Goal: Check status: Check status

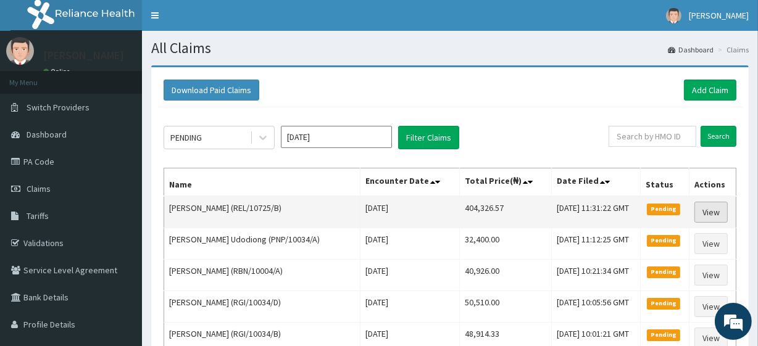
click at [711, 215] on link "View" at bounding box center [710, 212] width 33 height 21
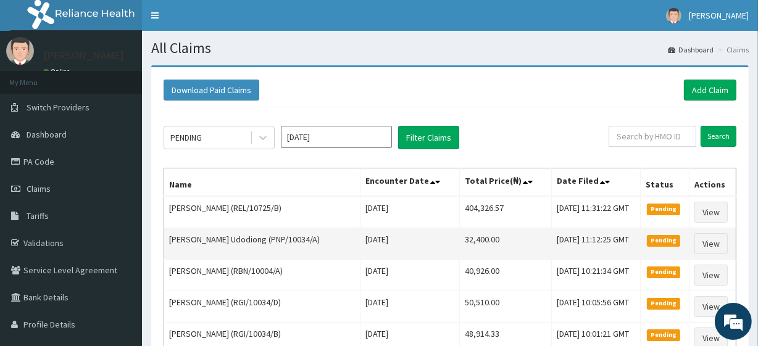
click at [631, 231] on td "Wed, 13 Aug 2025 11:12:25 GMT" at bounding box center [595, 243] width 89 height 31
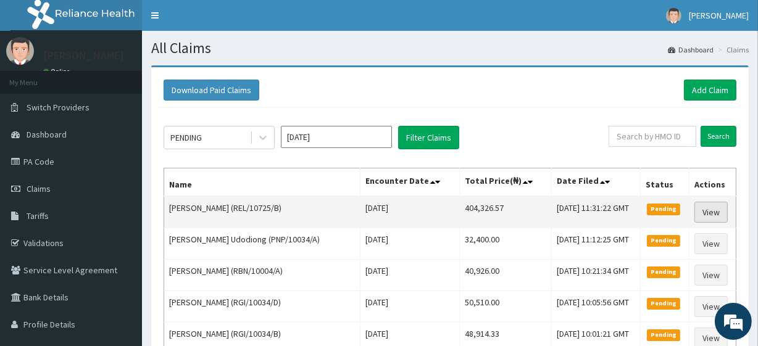
click at [700, 220] on link "View" at bounding box center [710, 212] width 33 height 21
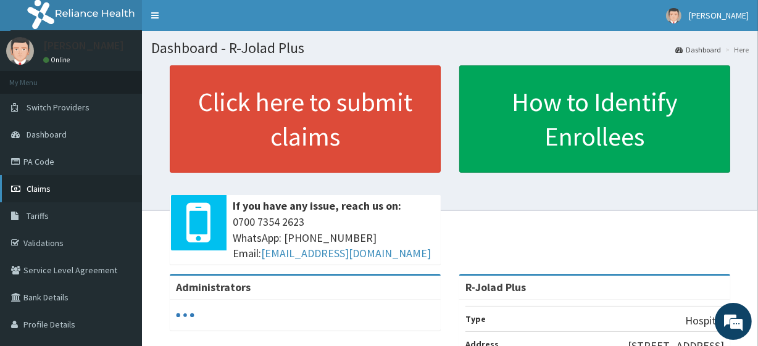
click at [20, 189] on icon at bounding box center [17, 189] width 12 height 9
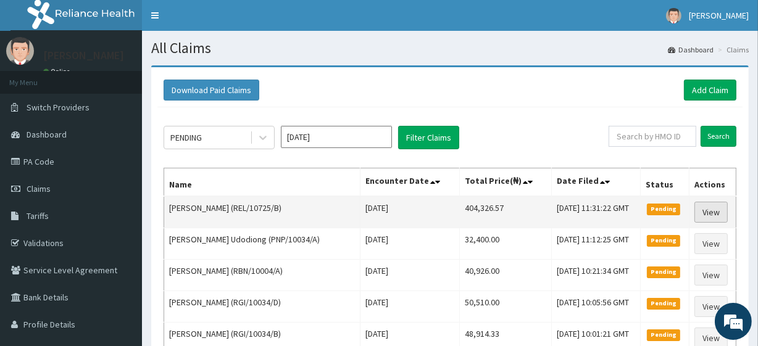
click at [704, 209] on link "View" at bounding box center [710, 212] width 33 height 21
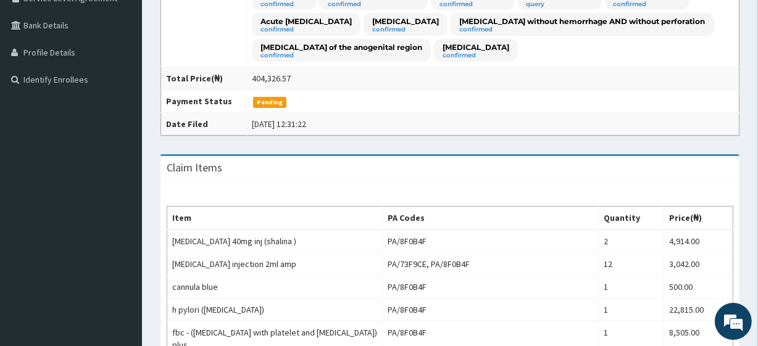
scroll to position [274, 0]
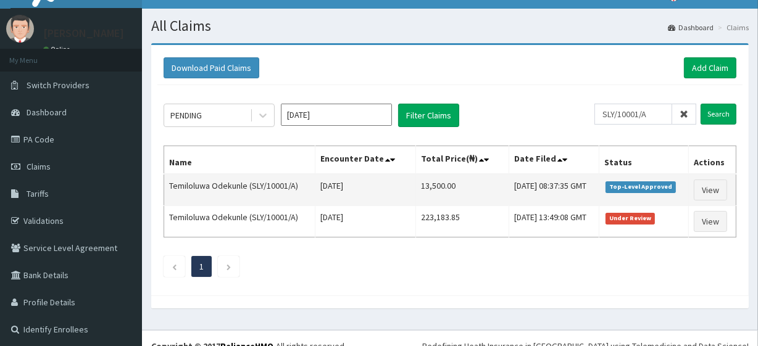
scroll to position [23, 0]
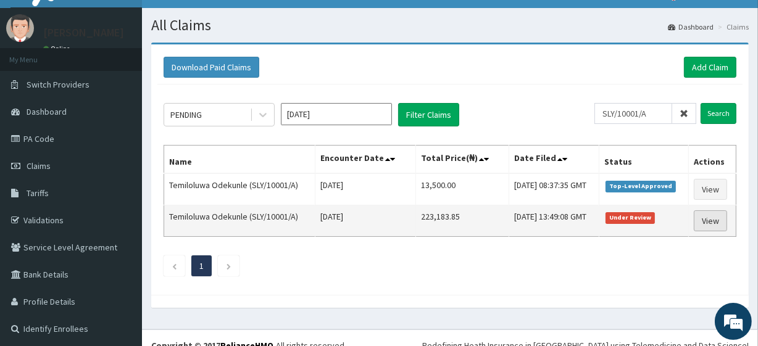
click at [718, 214] on link "View" at bounding box center [710, 220] width 33 height 21
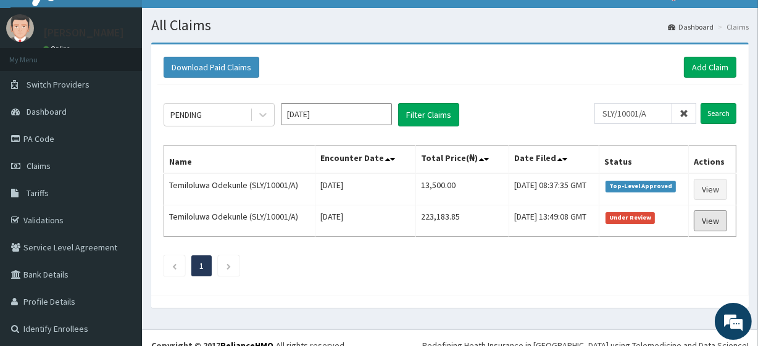
scroll to position [0, 0]
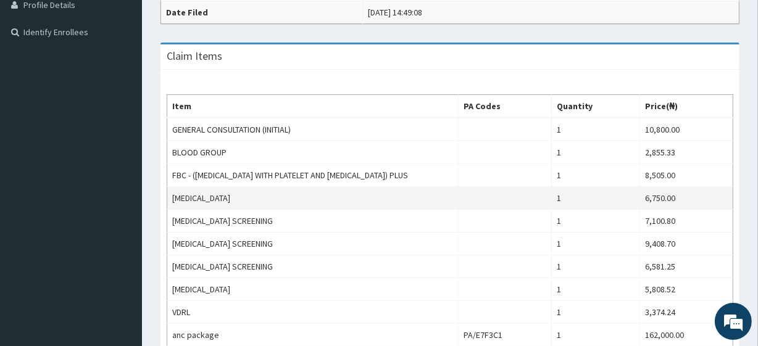
scroll to position [319, 0]
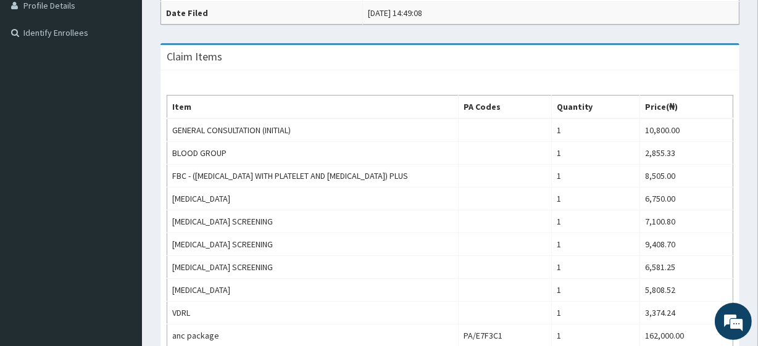
click at [525, 64] on div "Claim Items" at bounding box center [449, 57] width 579 height 25
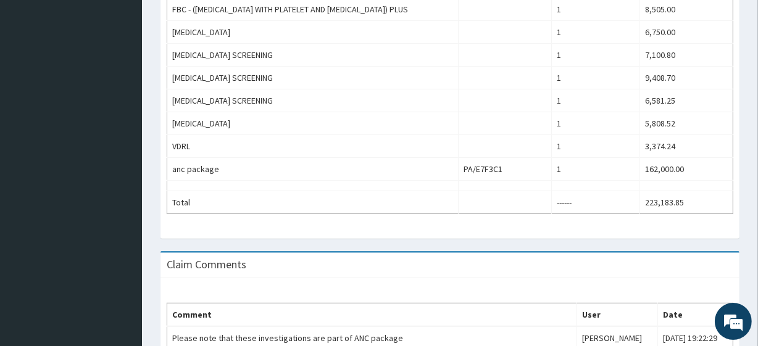
scroll to position [496, 0]
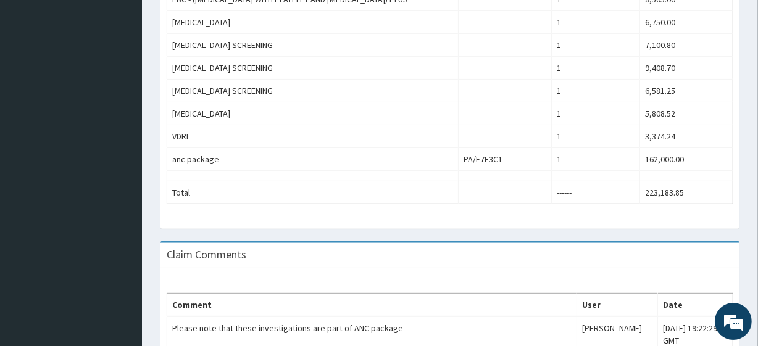
click at [499, 265] on div "Claim Comments" at bounding box center [449, 255] width 579 height 25
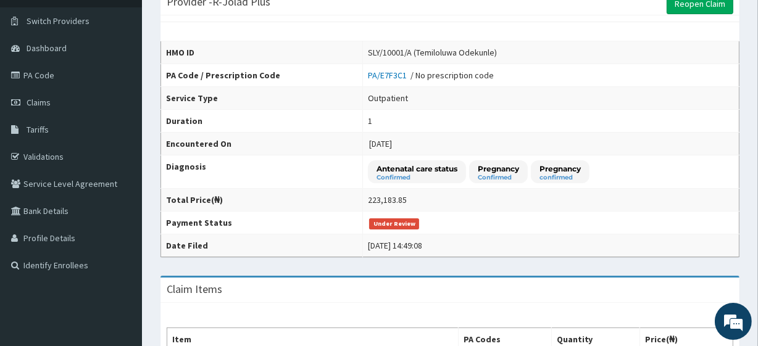
scroll to position [81, 0]
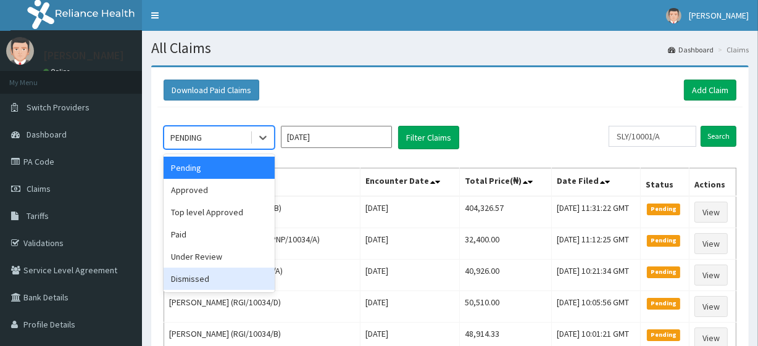
click at [210, 281] on div "Dismissed" at bounding box center [219, 279] width 111 height 22
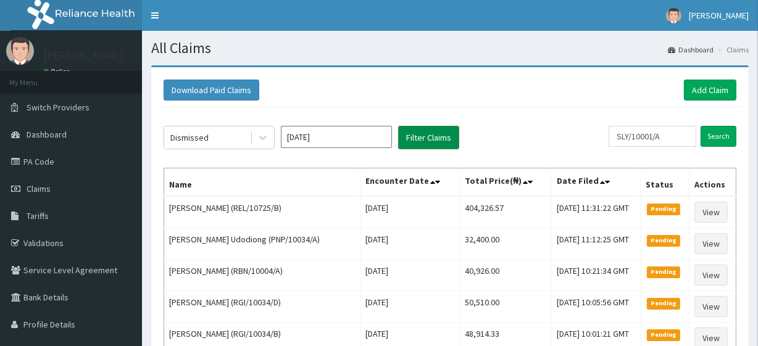
click at [419, 142] on button "Filter Claims" at bounding box center [428, 137] width 61 height 23
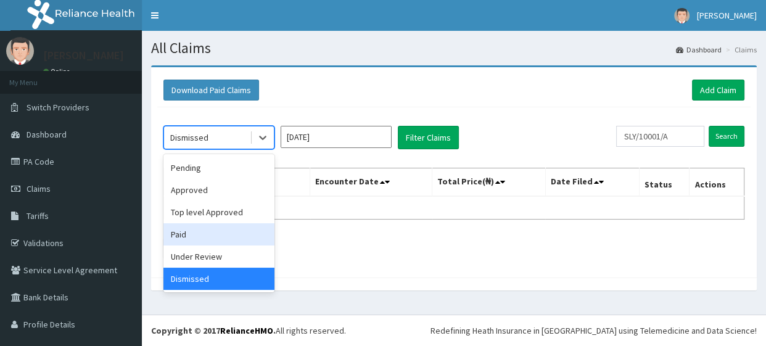
drag, startPoint x: 256, startPoint y: 130, endPoint x: 222, endPoint y: 252, distance: 127.4
click at [222, 149] on div "option Dismissed, selected. option Paid focused, 4 of 6. 6 results available. U…" at bounding box center [219, 137] width 111 height 23
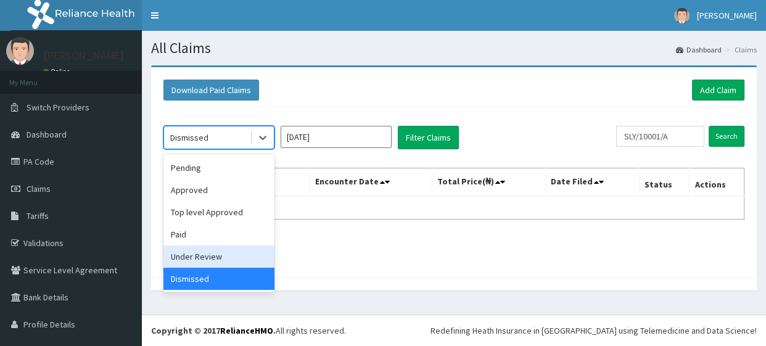
click at [222, 252] on div "Under Review" at bounding box center [219, 257] width 111 height 22
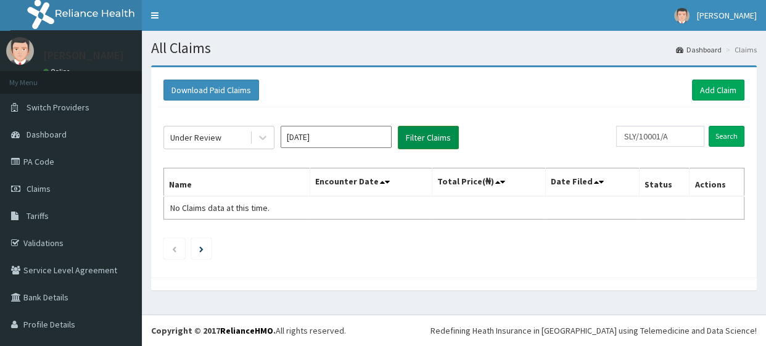
click at [434, 135] on button "Filter Claims" at bounding box center [428, 137] width 61 height 23
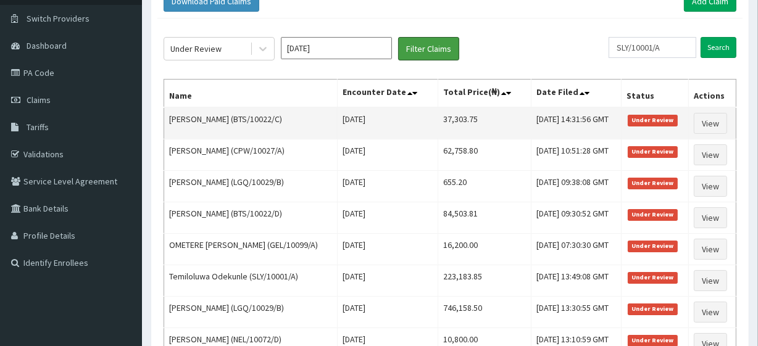
scroll to position [88, 0]
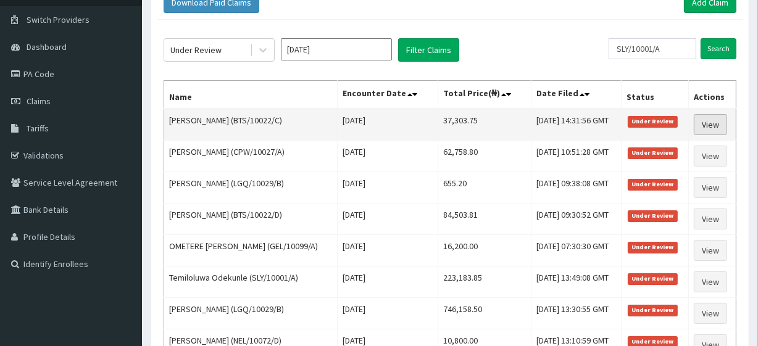
click at [705, 121] on link "View" at bounding box center [710, 124] width 33 height 21
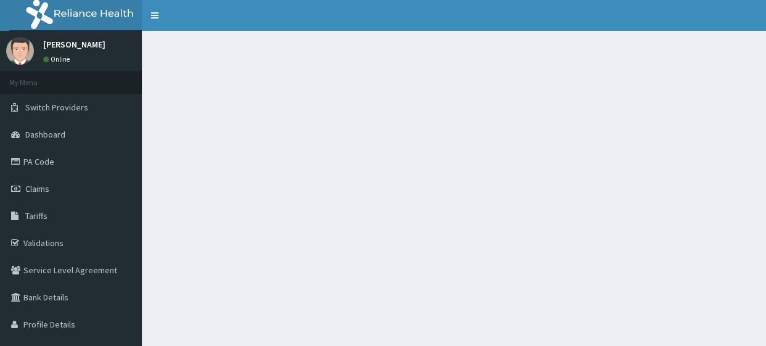
scroll to position [62, 0]
